Goal: Transaction & Acquisition: Purchase product/service

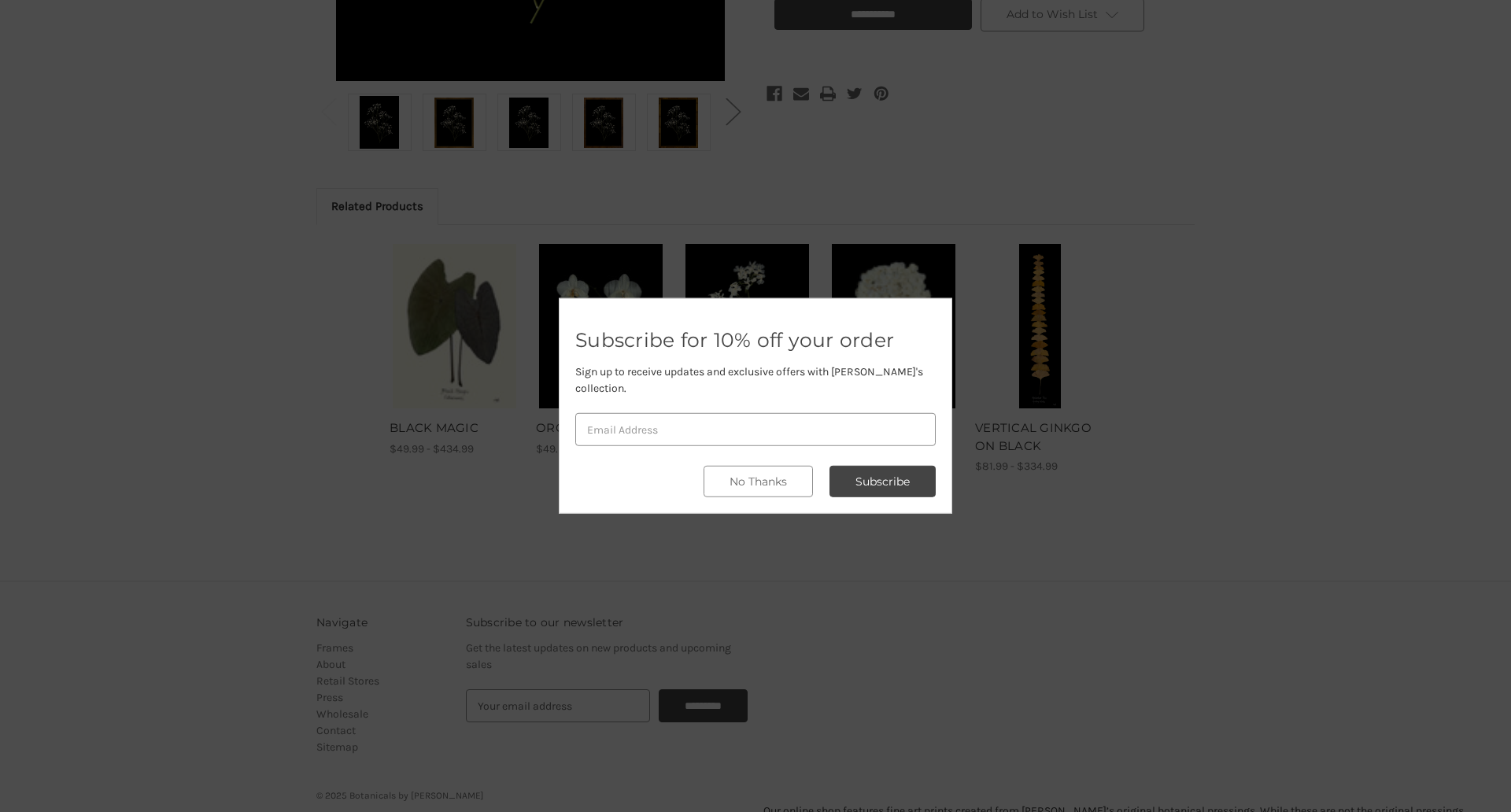
scroll to position [661, 0]
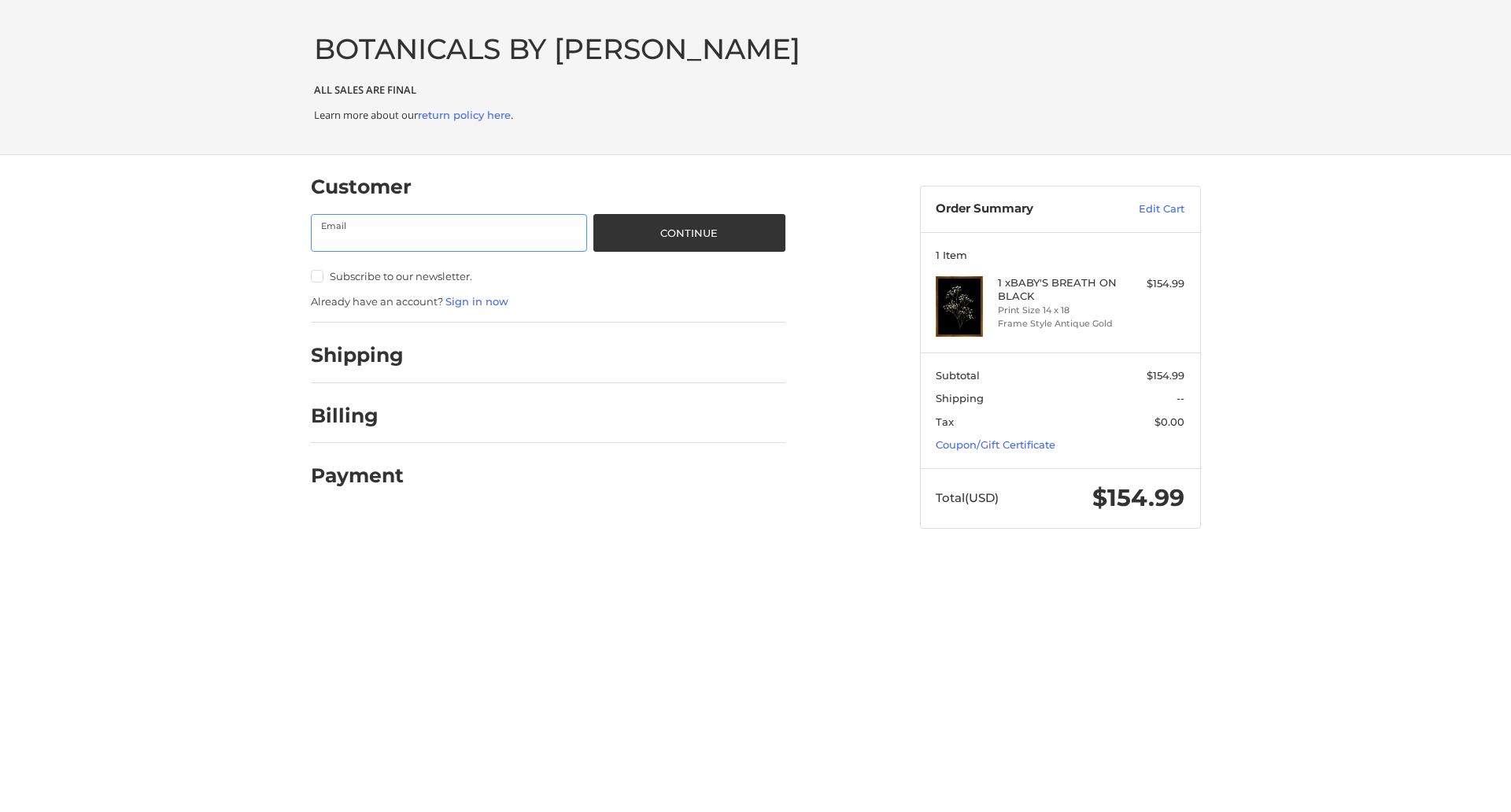
click at [449, 232] on input "Email" at bounding box center [449, 232] width 277 height 38
type input "reflectiz@bigcommerce.com"
click at [689, 232] on button "Continue" at bounding box center [689, 232] width 191 height 38
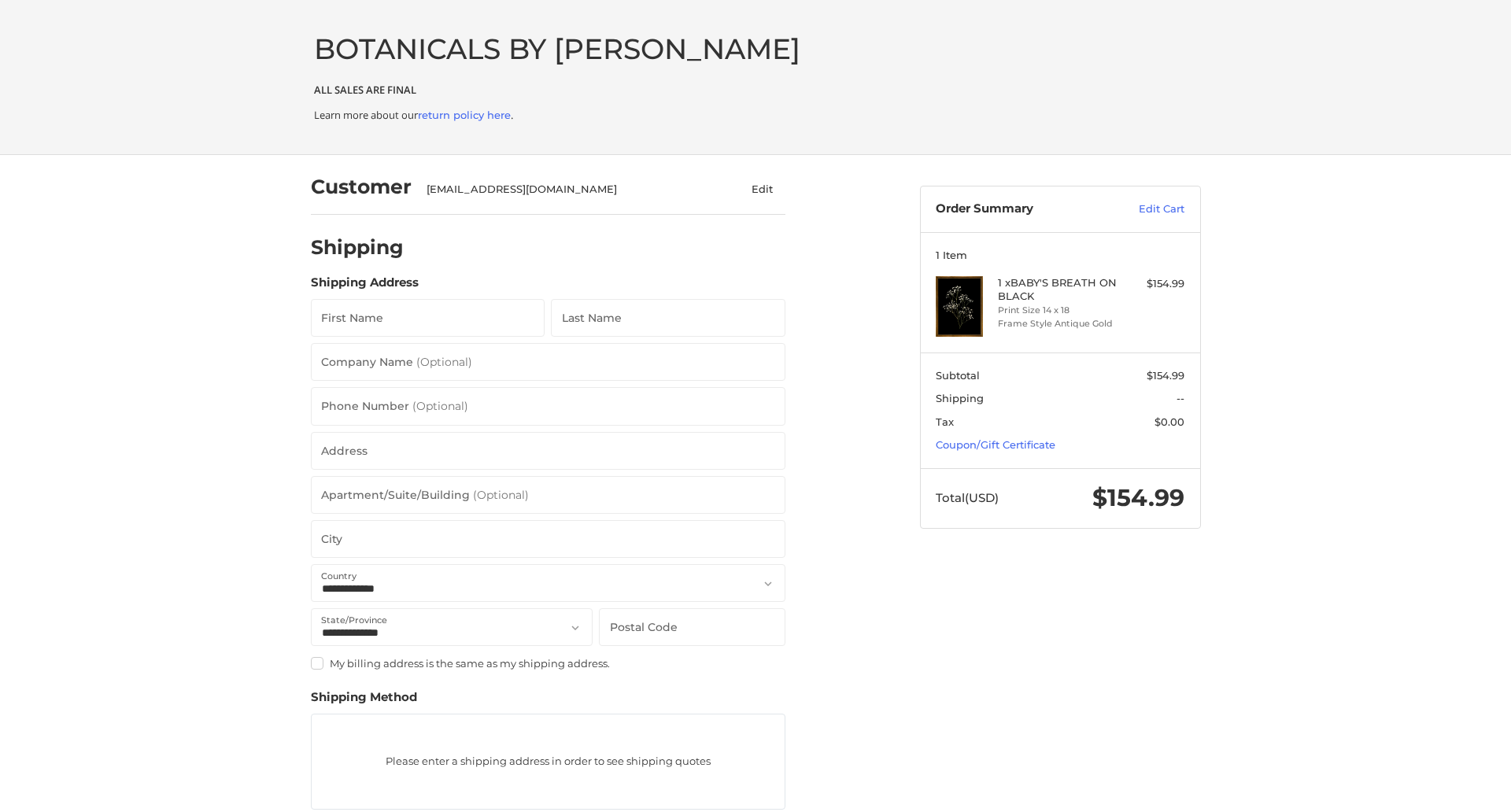
select select "**"
click at [427, 318] on input "First Name" at bounding box center [427, 317] width 234 height 38
type input "reflectiz"
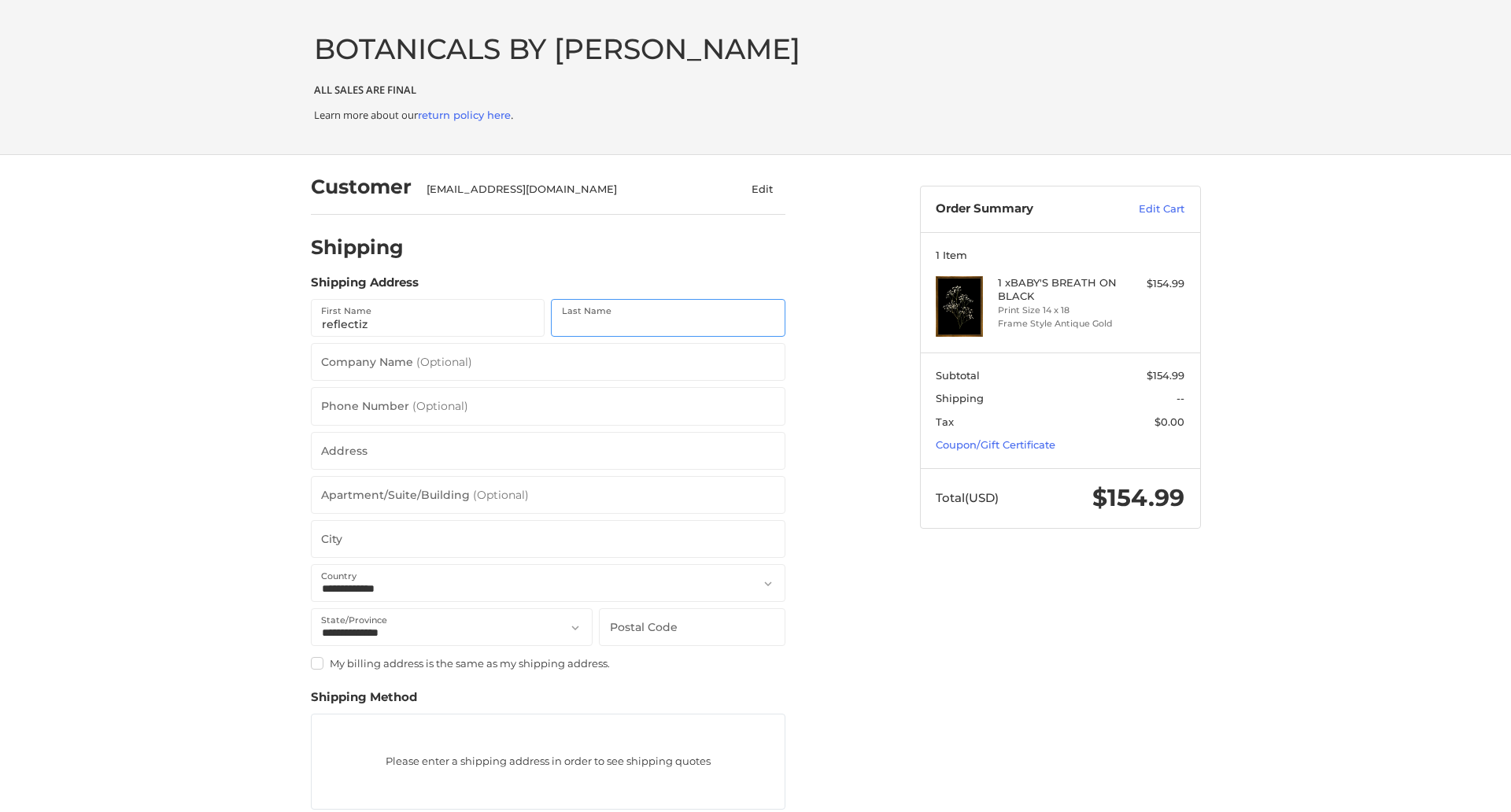
click at [668, 318] on input "Last Name" at bounding box center [668, 317] width 234 height 38
type input "bigcommerce"
click at [692, 626] on input "Postal Code" at bounding box center [692, 627] width 186 height 38
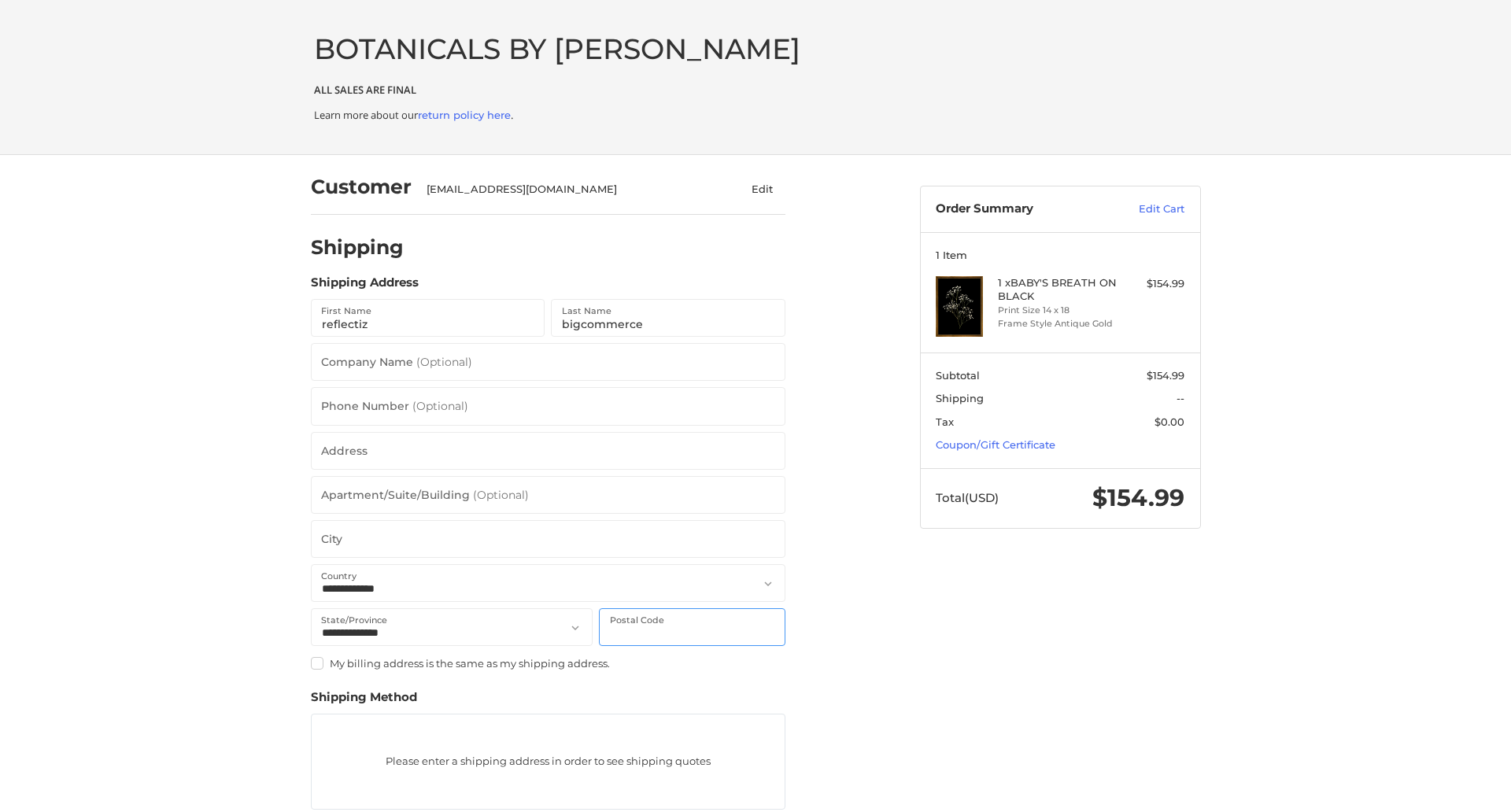
click at [692, 626] on input "Postal Code" at bounding box center [692, 627] width 186 height 38
click at [692, 626] on input "78701" at bounding box center [692, 627] width 186 height 38
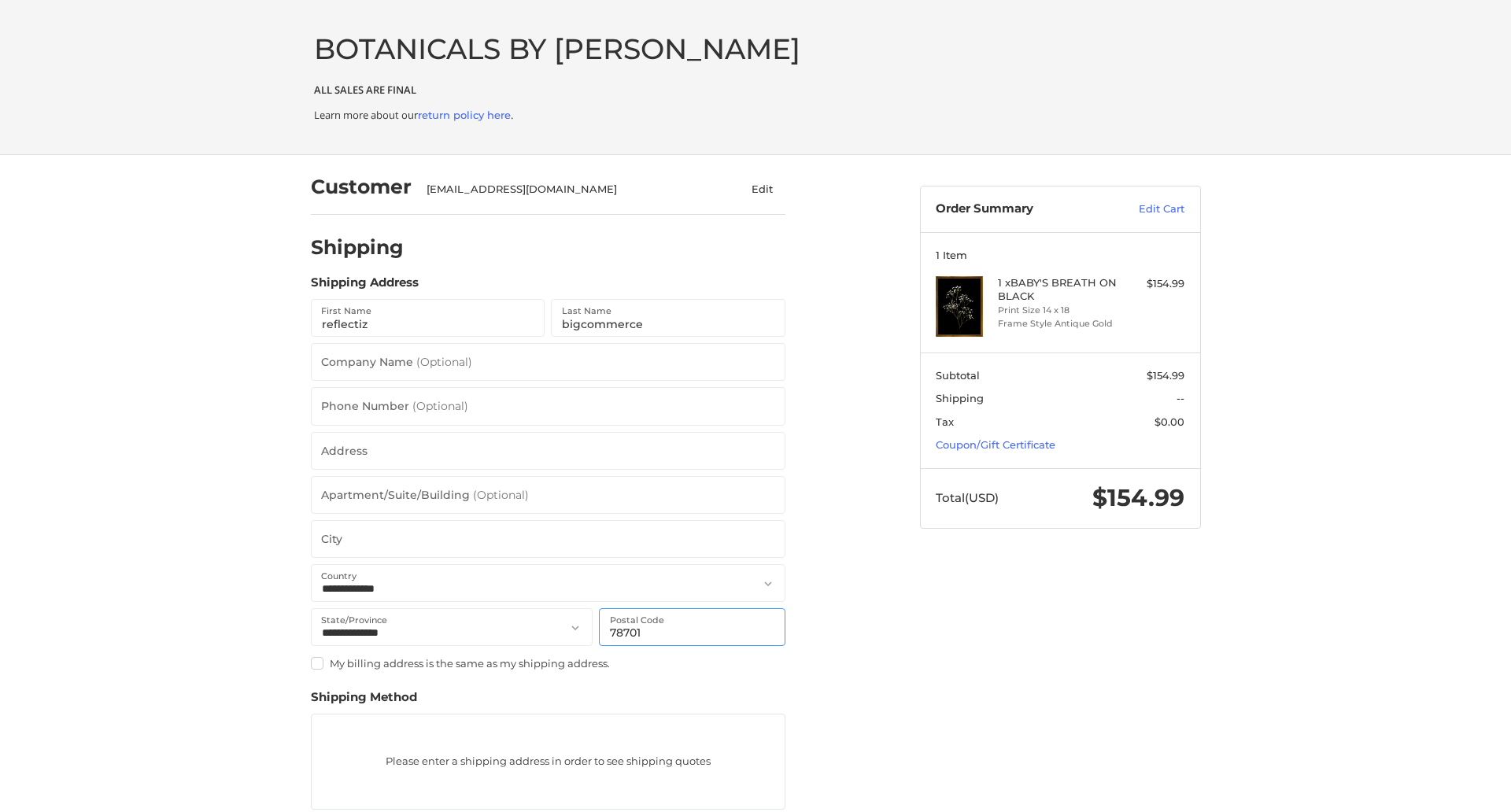
type input "78701"
click at [548, 450] on input "Address" at bounding box center [548, 450] width 475 height 38
type input "11305 4 Points Dr Building 2, Suite 100"
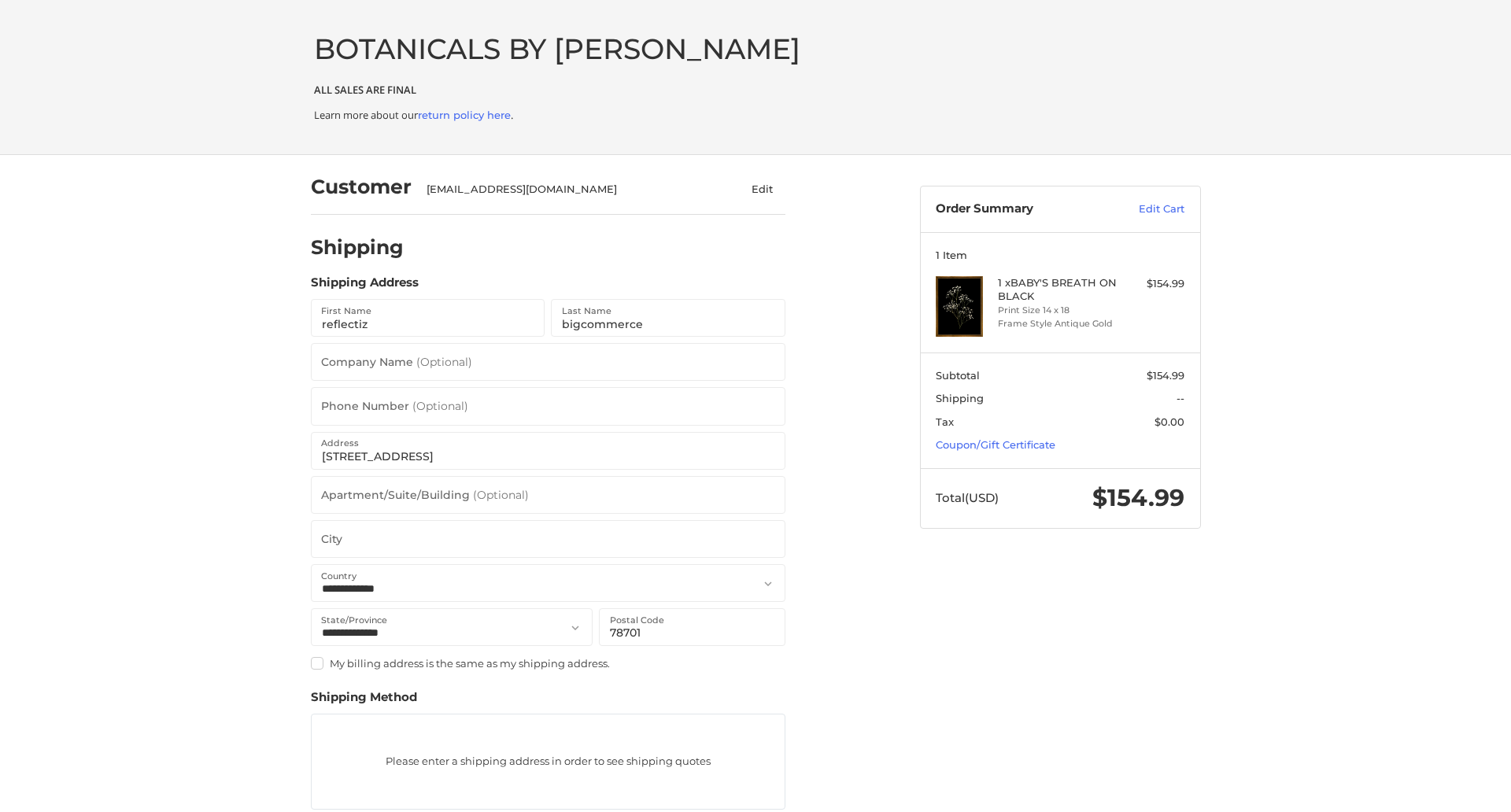
click at [365, 286] on legend "Shipping Address" at bounding box center [365, 286] width 108 height 25
click at [692, 626] on input "78701" at bounding box center [692, 627] width 186 height 38
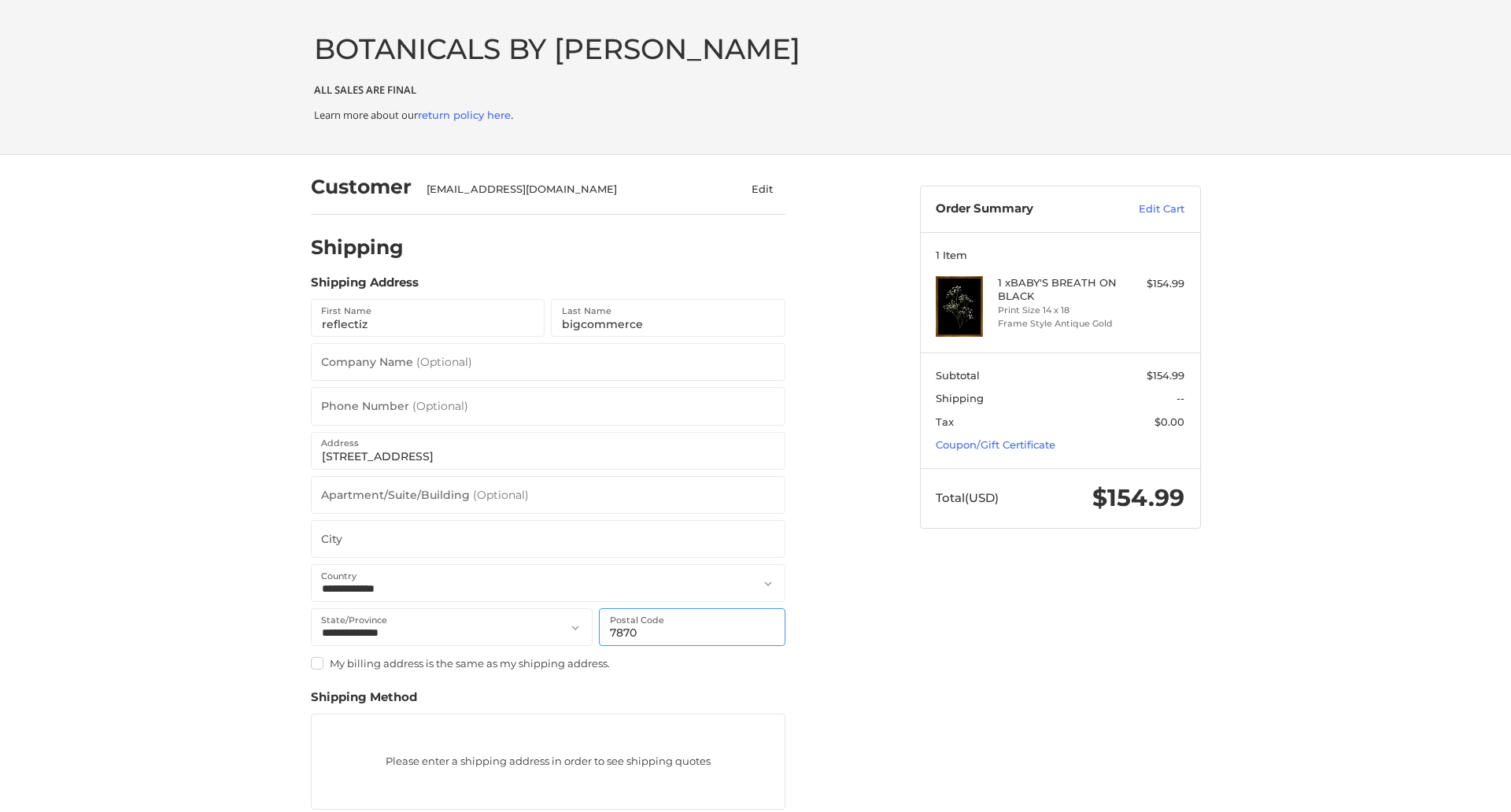
type input "78701"
select select "**"
click at [548, 494] on input "Apartment/Suite/Building (Optional)" at bounding box center [548, 495] width 475 height 38
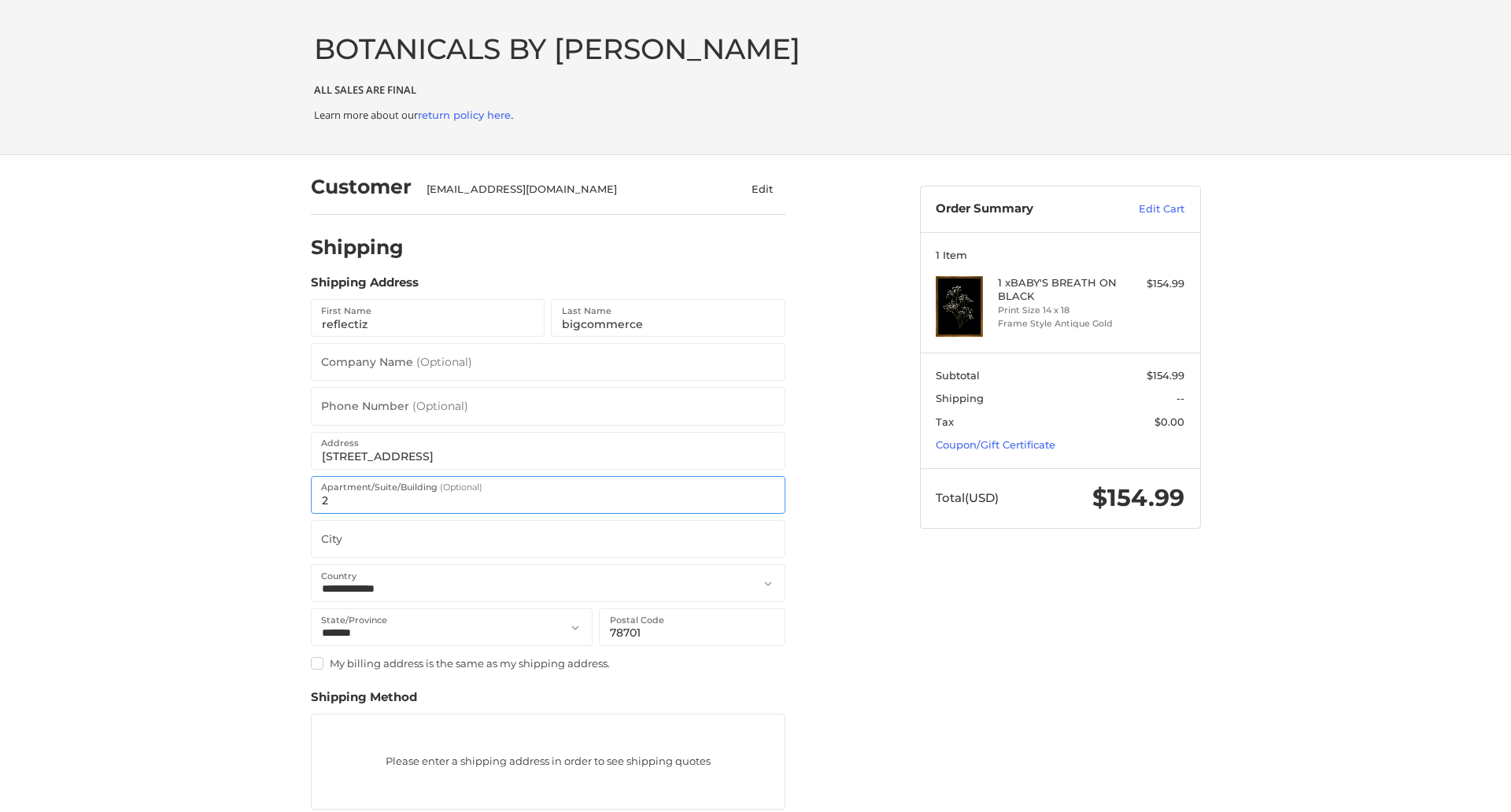
type input "2"
click at [548, 538] on input "City" at bounding box center [548, 538] width 475 height 38
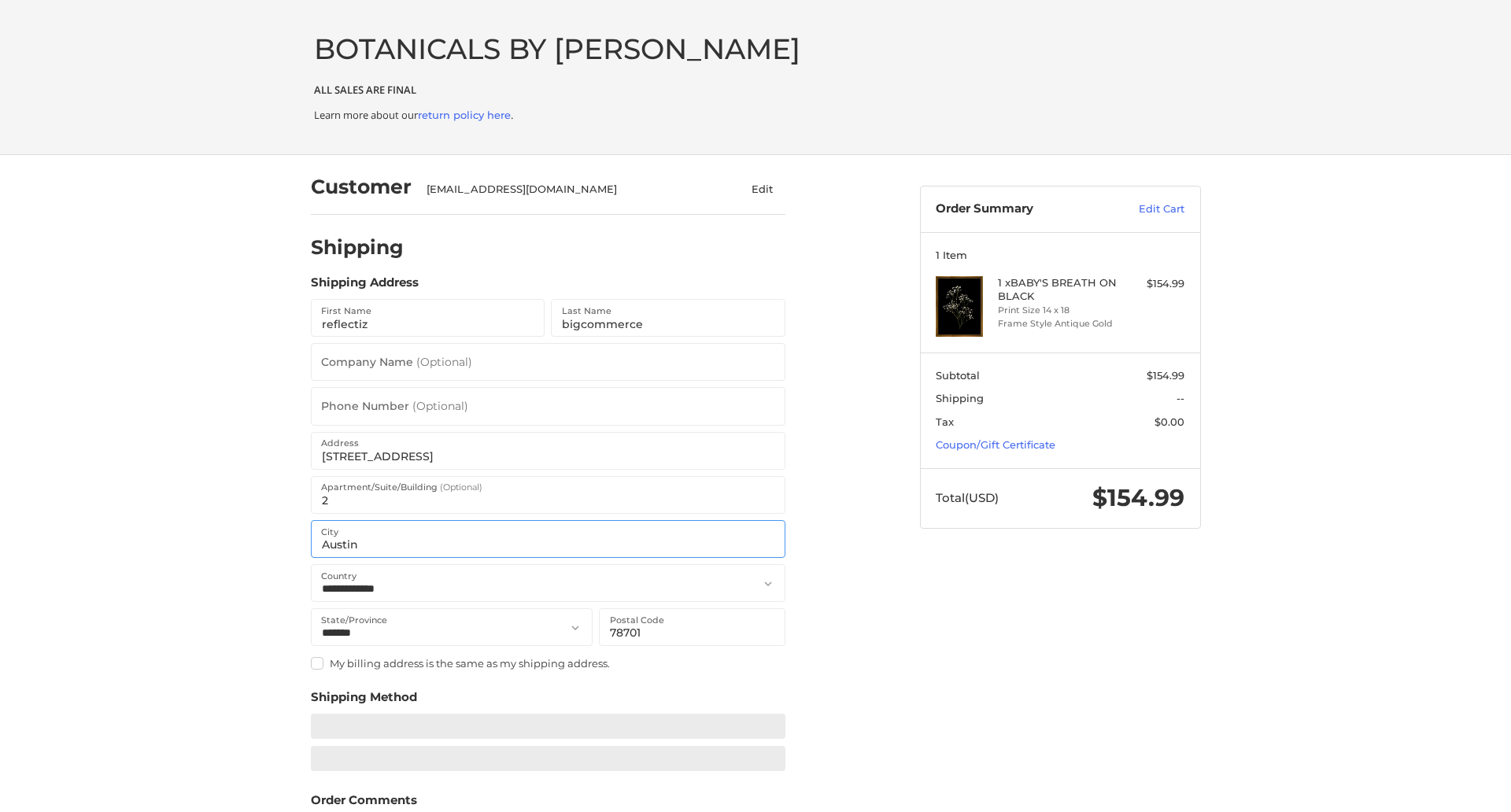
click at [548, 538] on input "Austin" at bounding box center [548, 538] width 475 height 38
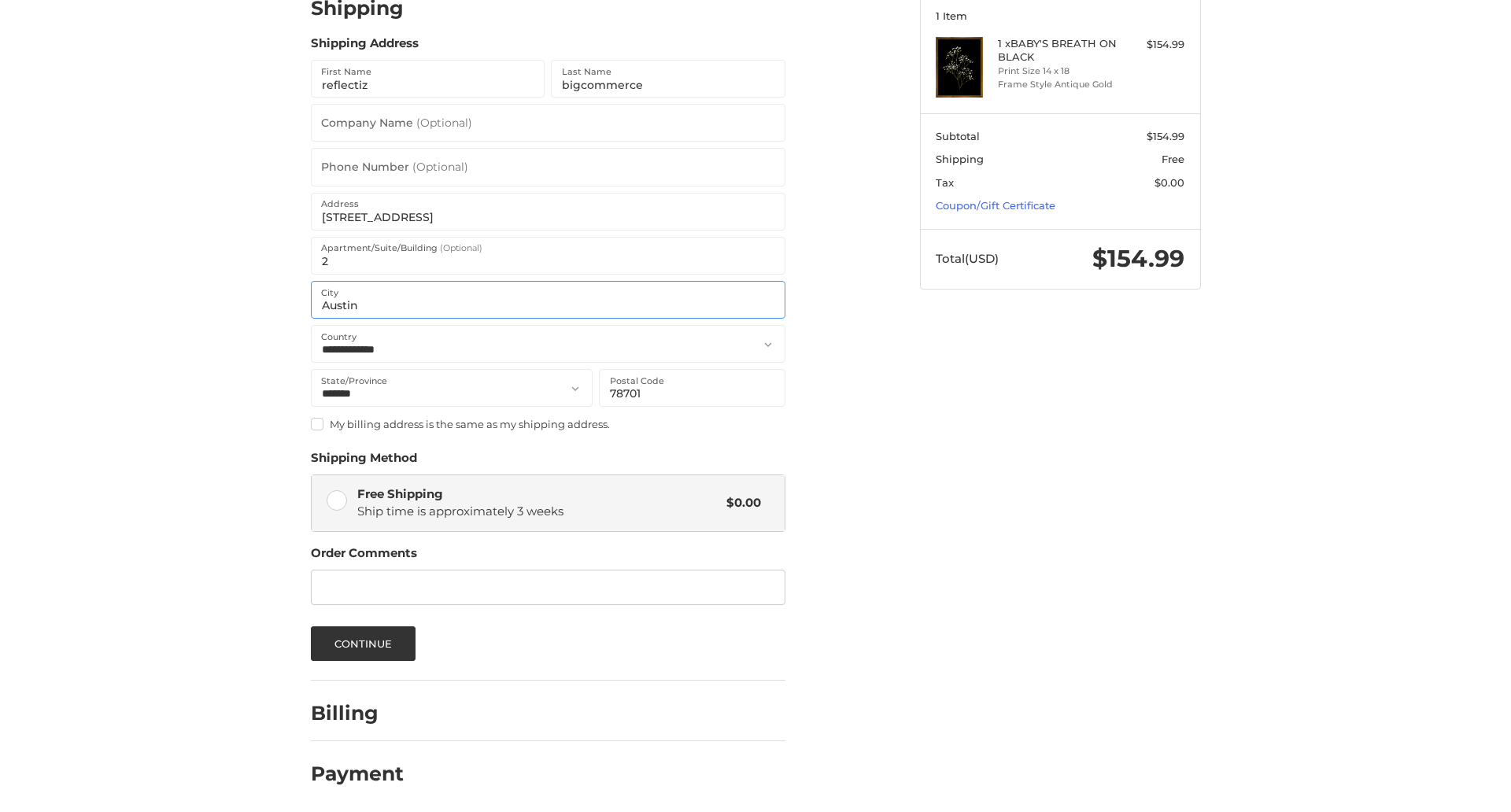
scroll to position [243, 0]
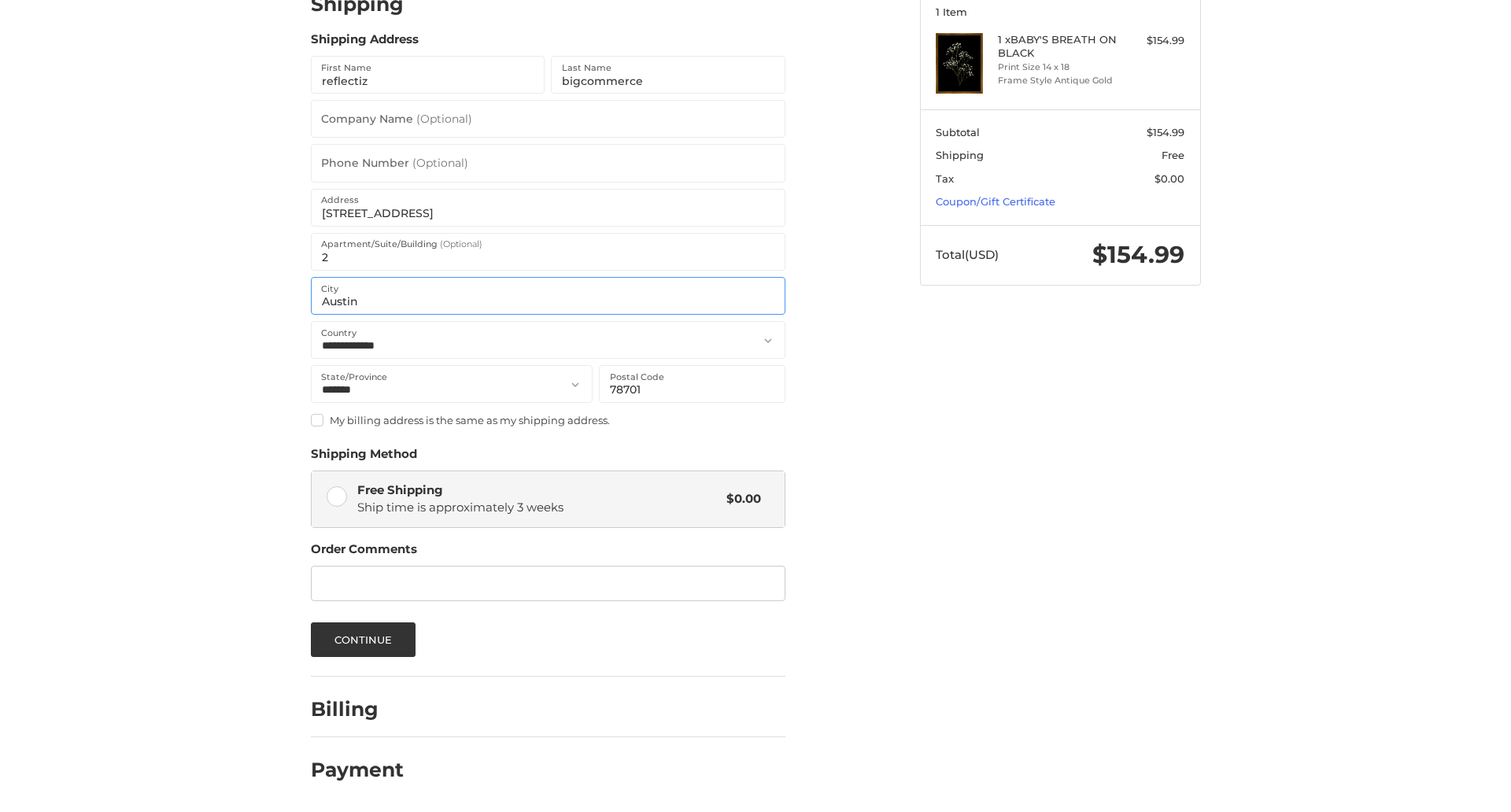
type input "Austin"
click at [548, 163] on input "Phone Number (Optional)" at bounding box center [548, 162] width 475 height 38
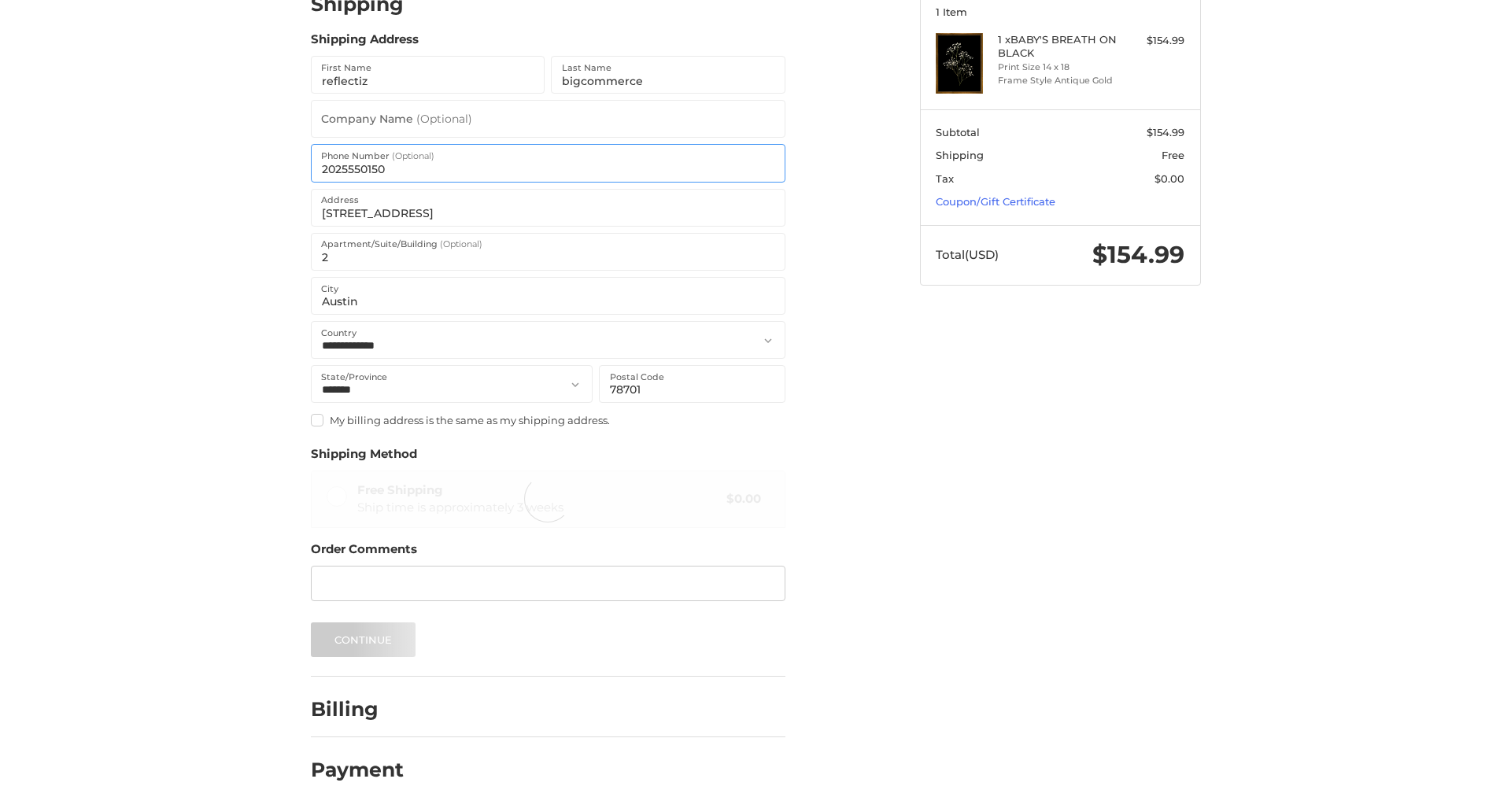
type input "2025550150"
click at [548, 119] on input "Company Name (Optional)" at bounding box center [548, 119] width 475 height 38
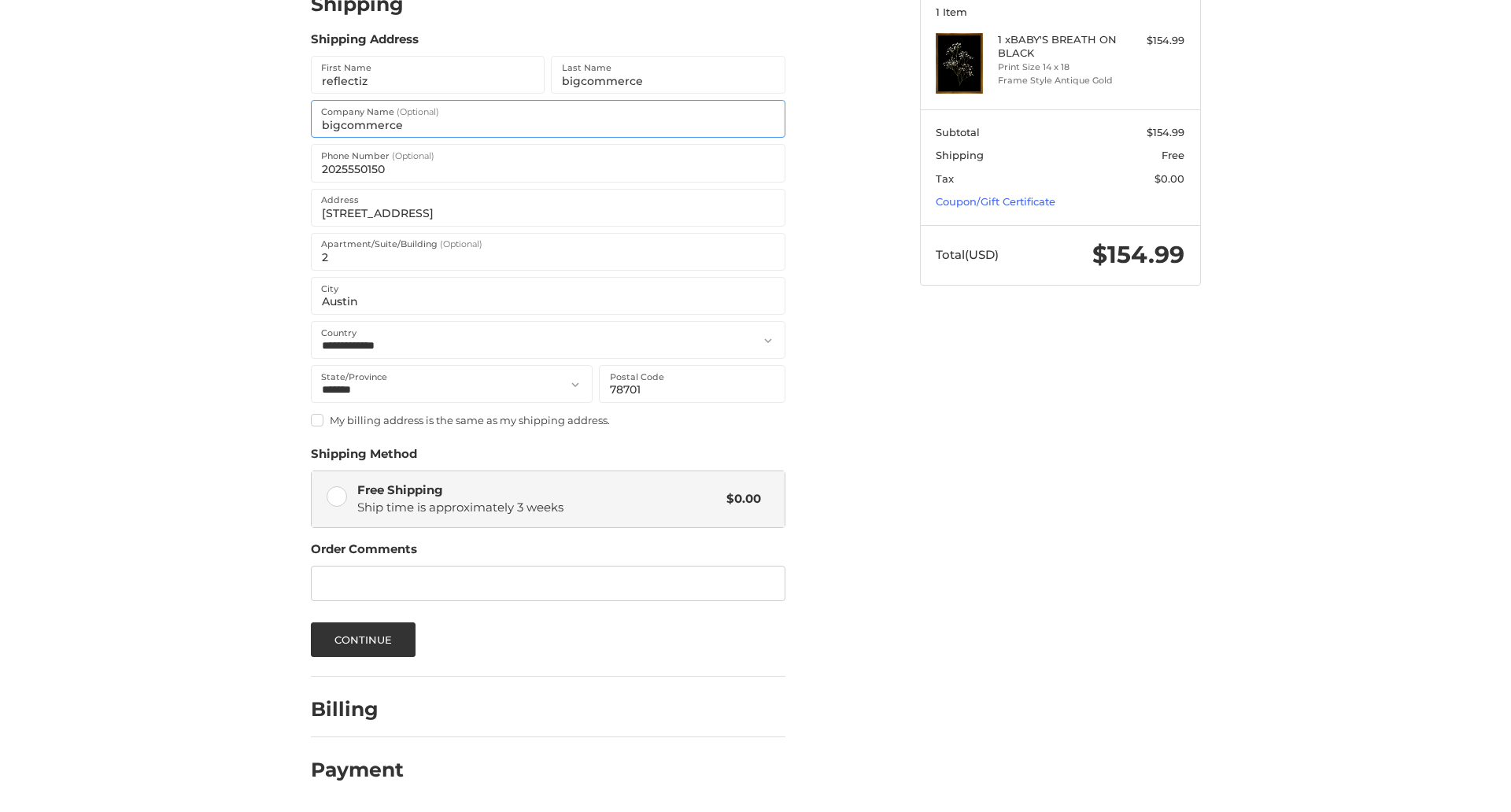
type input "bigcommerce"
click at [548, 500] on span "Ship time is approximately 3 weeks" at bounding box center [460, 507] width 206 height 15
click at [363, 639] on button "Continue" at bounding box center [363, 639] width 105 height 35
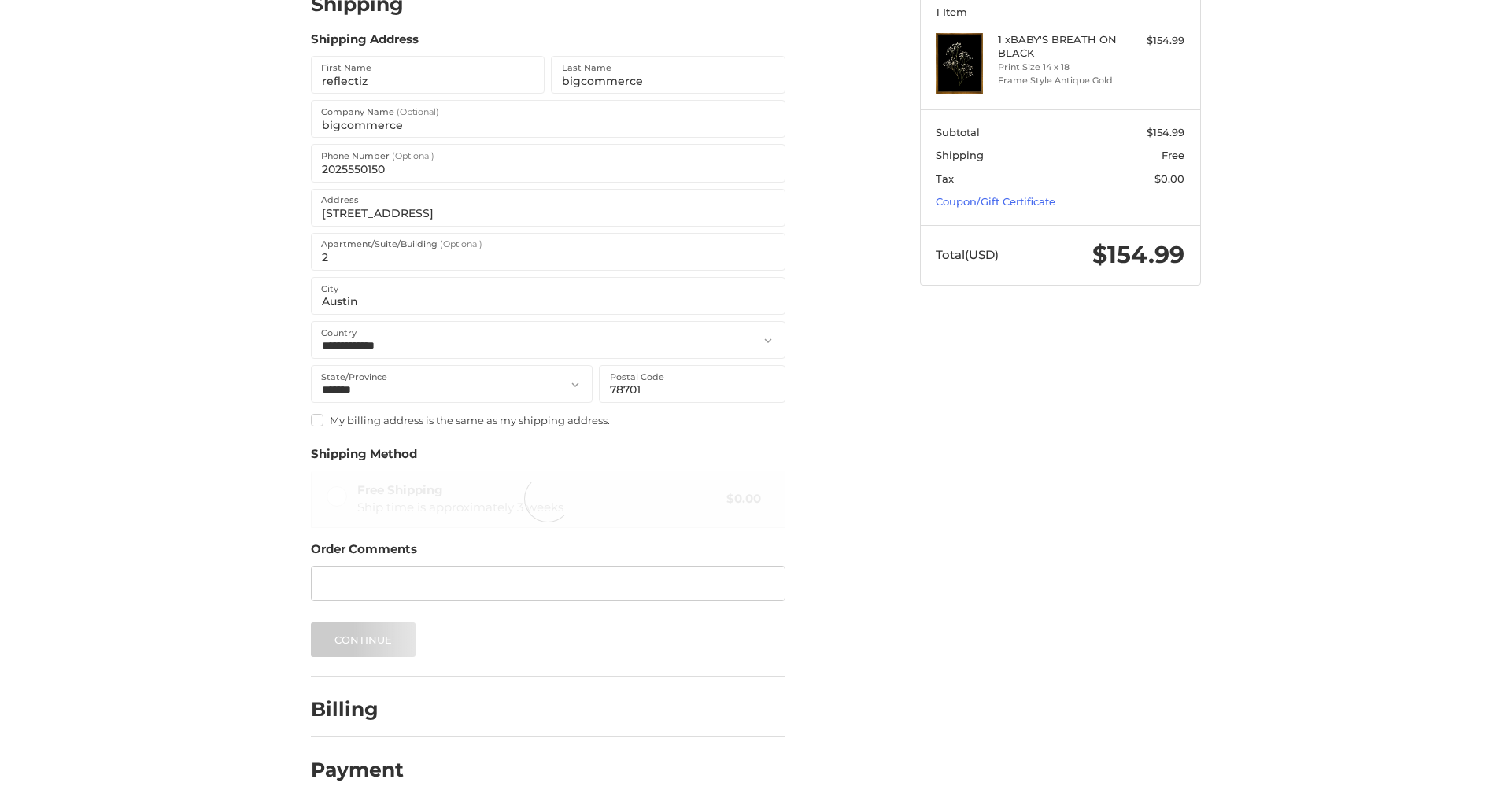
scroll to position [0, 0]
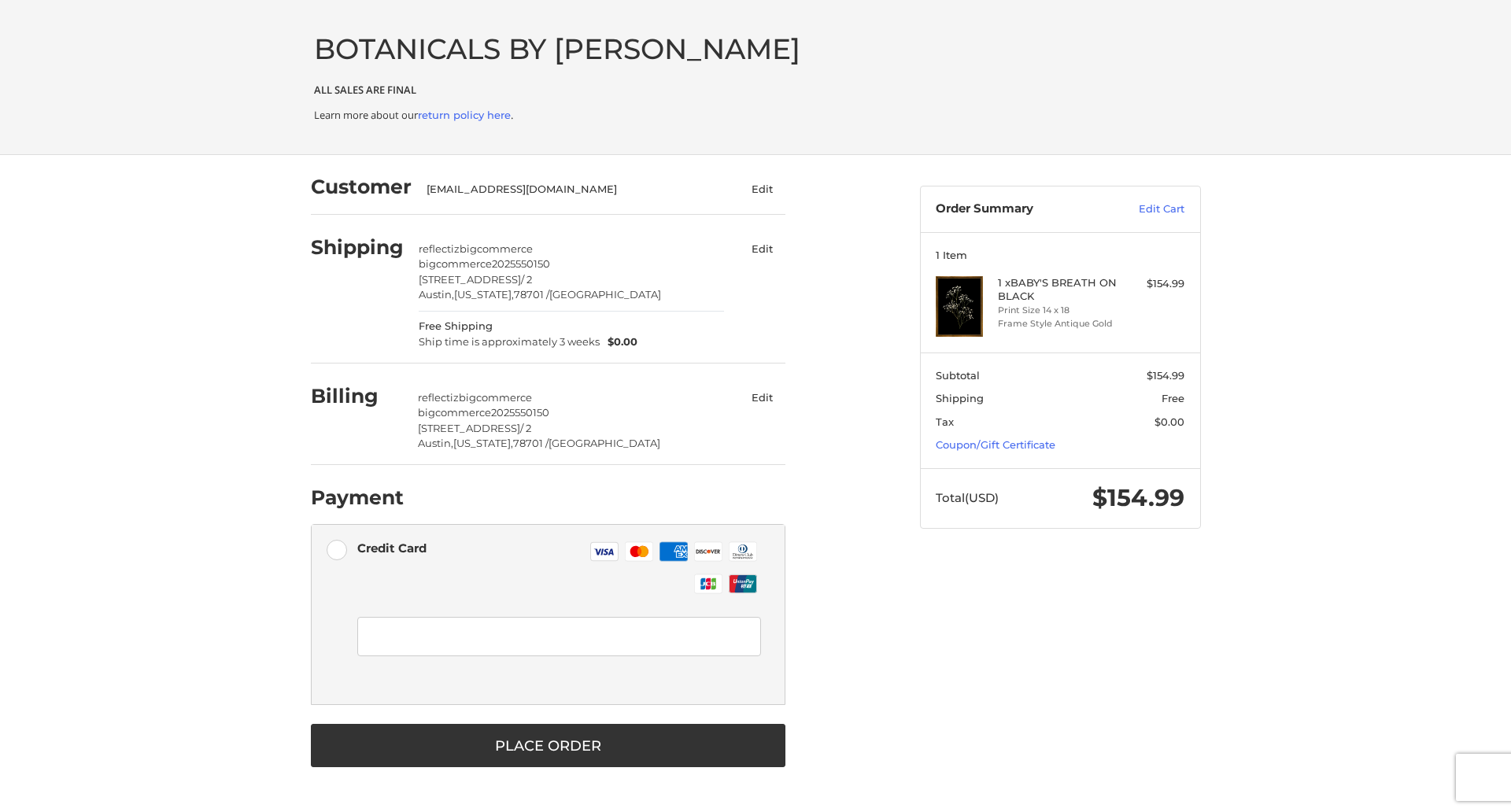
click at [548, 614] on div at bounding box center [559, 657] width 404 height 95
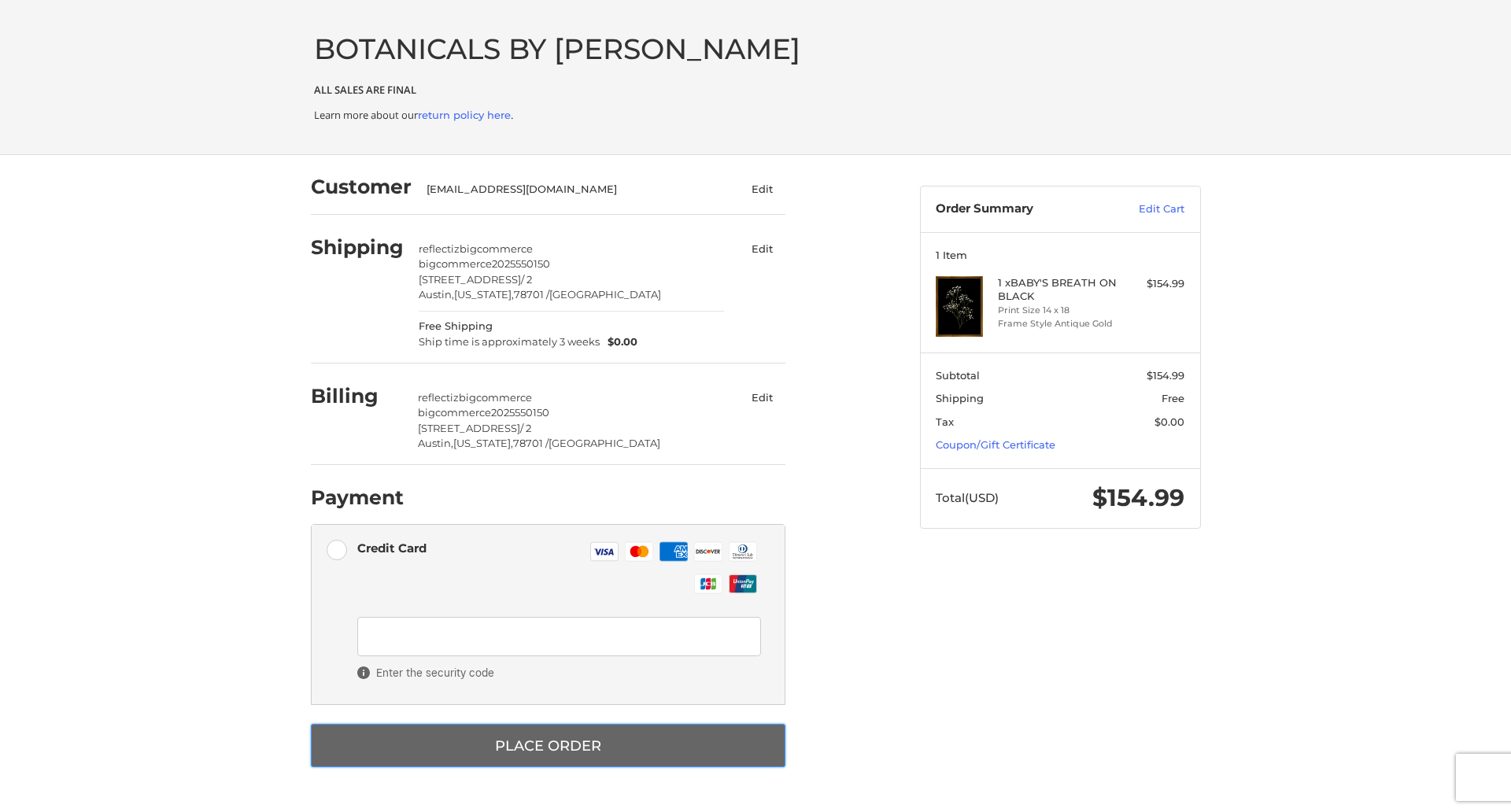
click at [548, 745] on button "Place Order" at bounding box center [548, 745] width 475 height 43
